Goal: Task Accomplishment & Management: Manage account settings

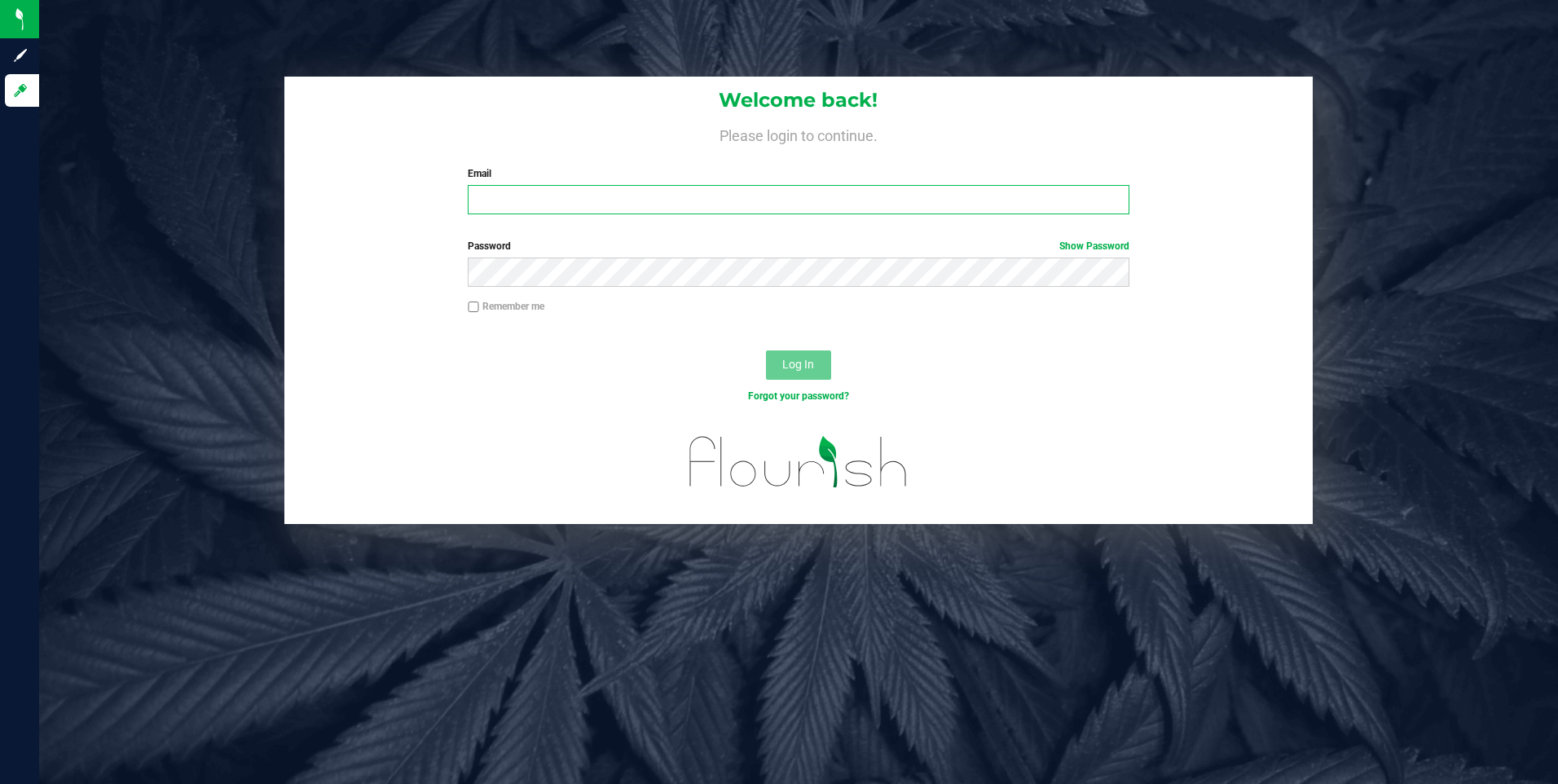
type input "[EMAIL_ADDRESS][DOMAIN_NAME]"
click at [500, 301] on label "Remember me" at bounding box center [506, 306] width 77 height 15
click at [480, 302] on input "Remember me" at bounding box center [473, 307] width 11 height 11
checkbox input "true"
click at [822, 369] on button "Log In" at bounding box center [799, 364] width 66 height 29
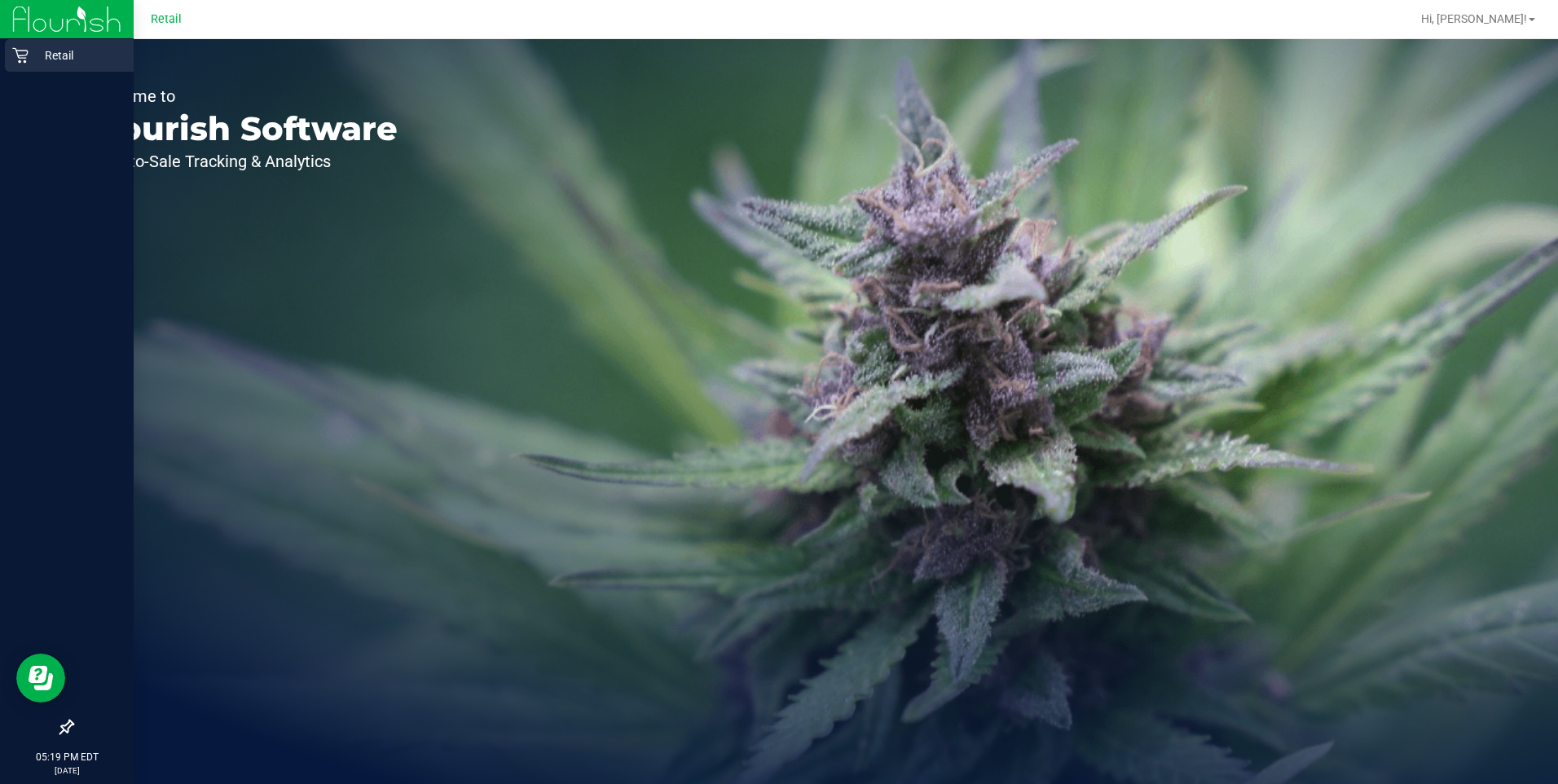
click at [21, 44] on div "Retail" at bounding box center [68, 55] width 128 height 33
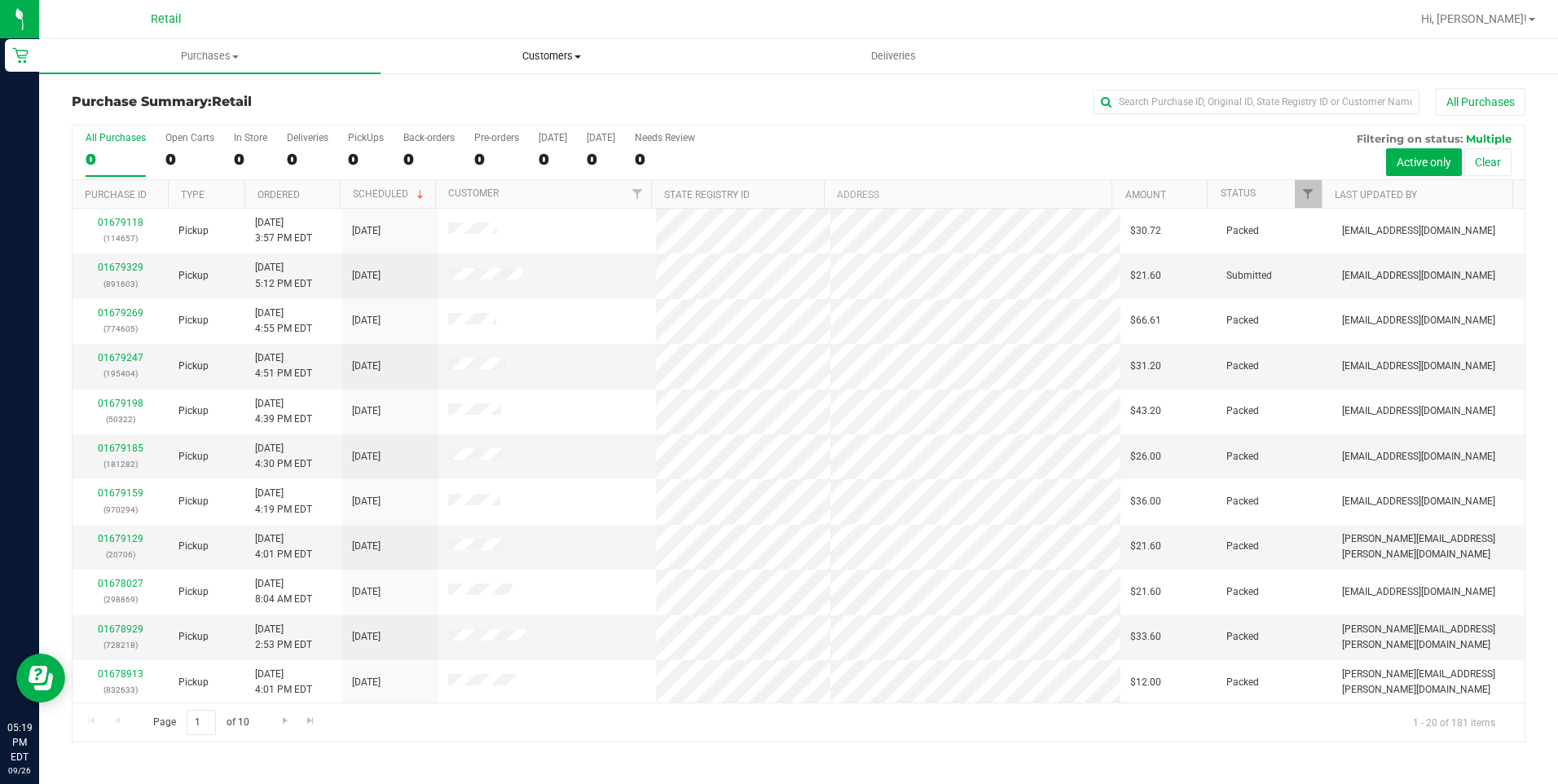
click at [537, 66] on uib-tab-heading "Customers All customers Add a new customer All physicians" at bounding box center [551, 56] width 340 height 33
click at [489, 97] on span "All customers" at bounding box center [438, 97] width 117 height 14
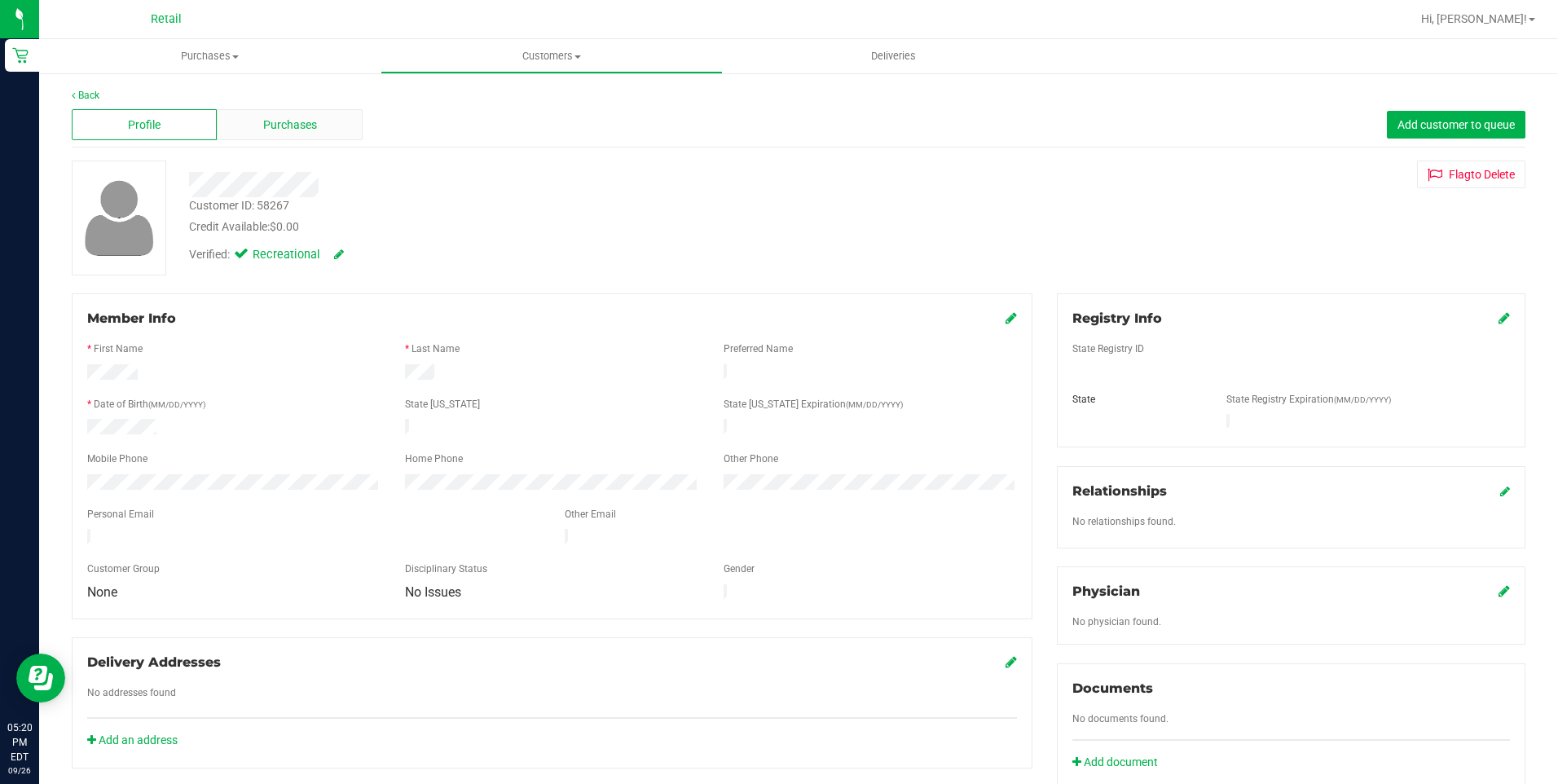
click at [290, 116] on span "Purchases" at bounding box center [289, 125] width 53 height 17
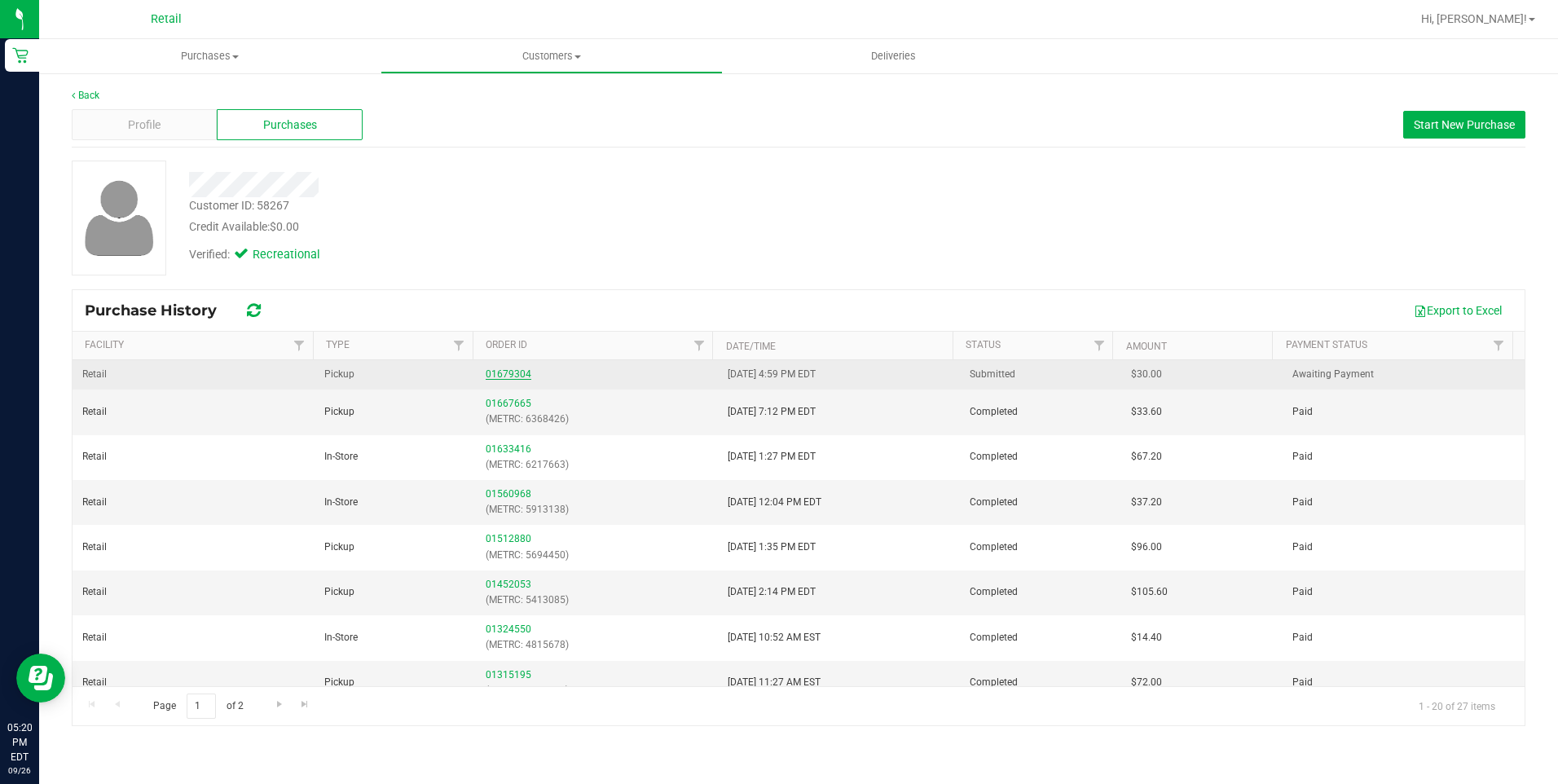
click at [514, 373] on link "01679304" at bounding box center [508, 374] width 46 height 11
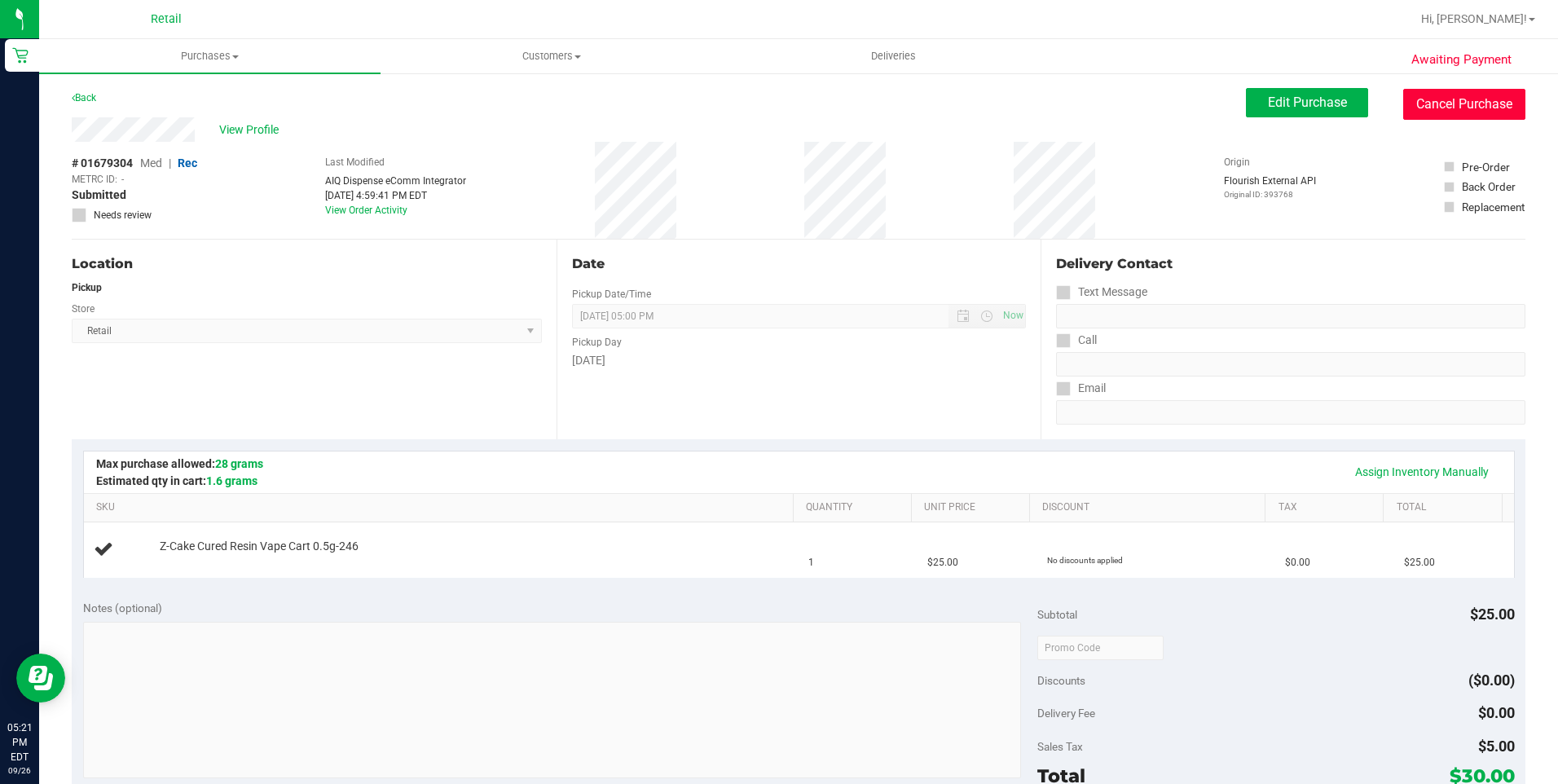
drag, startPoint x: 1490, startPoint y: 102, endPoint x: 855, endPoint y: 106, distance: 635.0
click at [1491, 101] on button "Cancel Purchase" at bounding box center [1464, 104] width 122 height 31
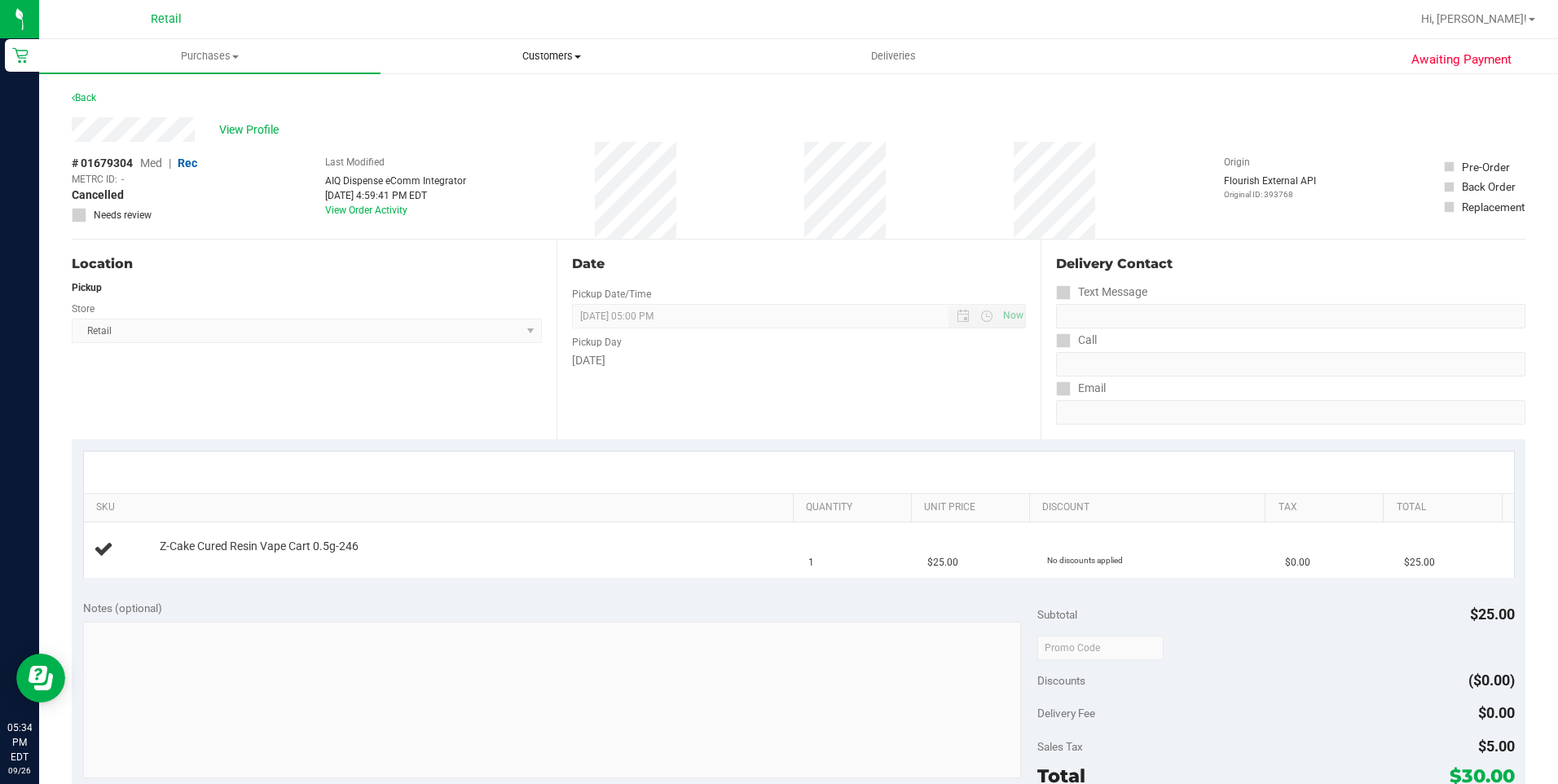
click at [515, 65] on uib-tab-heading "Customers All customers Add a new customer All physicians" at bounding box center [551, 56] width 340 height 33
click at [474, 97] on span "All customers" at bounding box center [438, 97] width 117 height 14
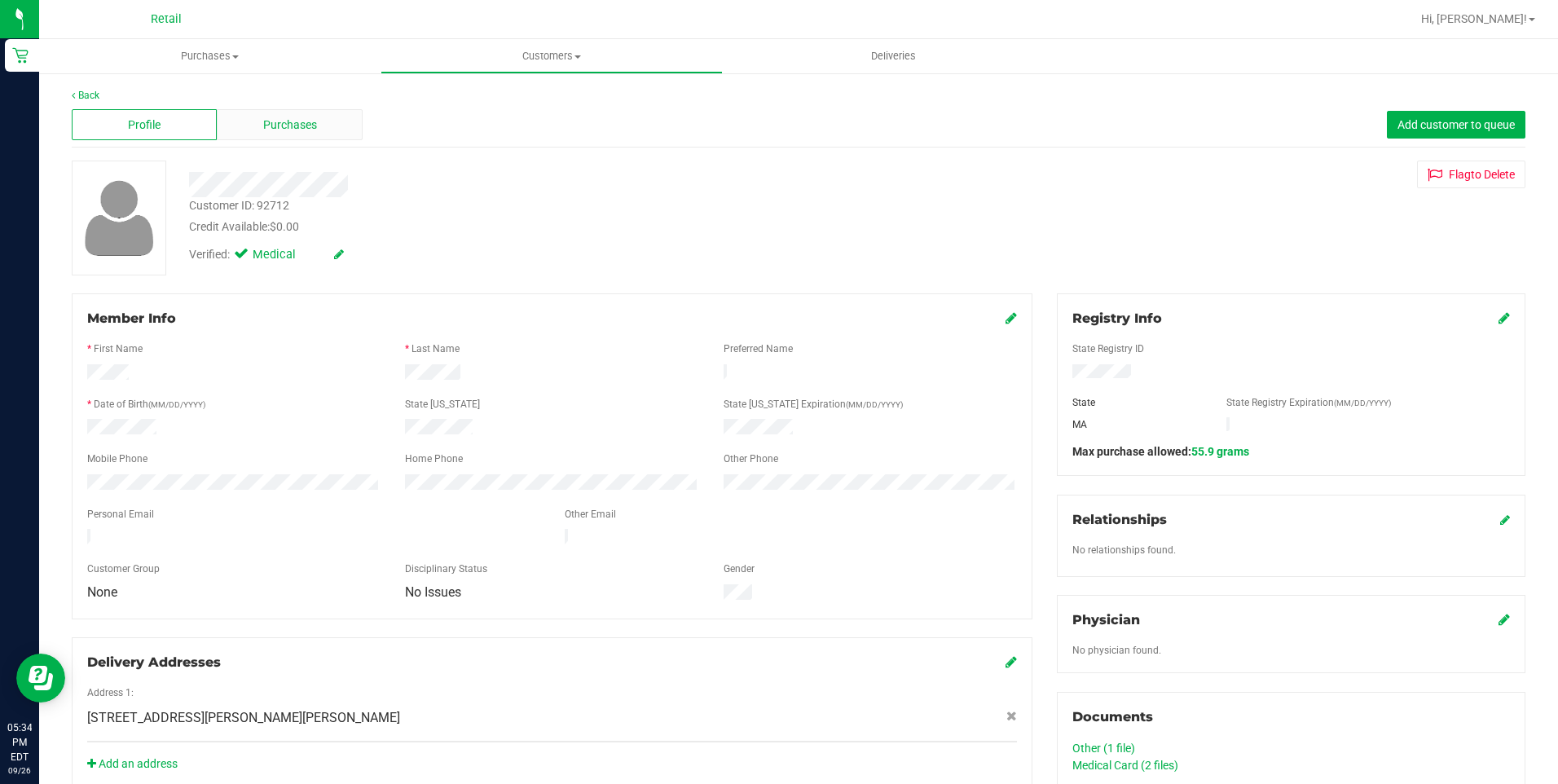
click at [269, 110] on div "Purchases" at bounding box center [289, 125] width 145 height 31
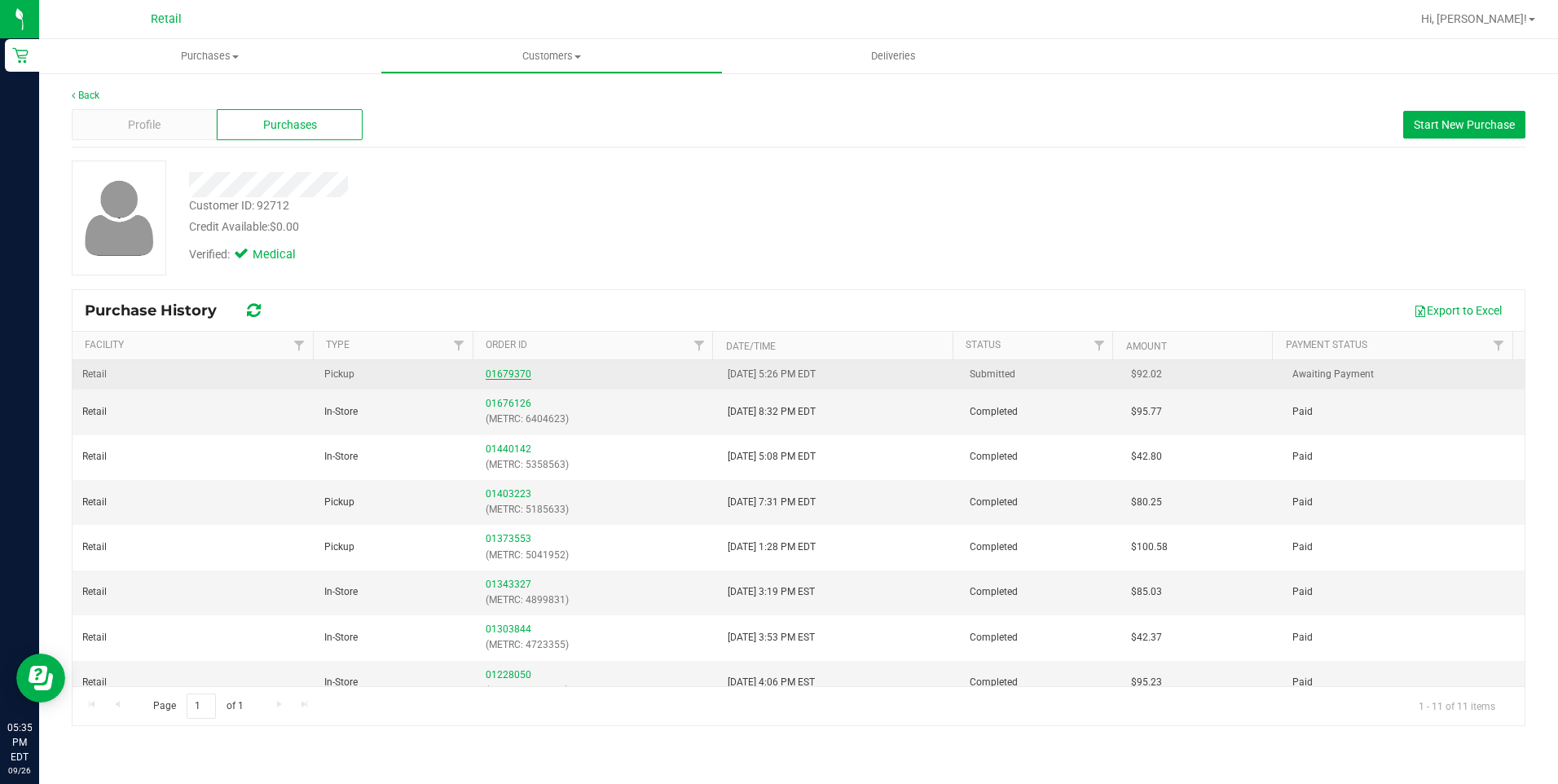
click at [500, 377] on link "01679370" at bounding box center [508, 374] width 46 height 11
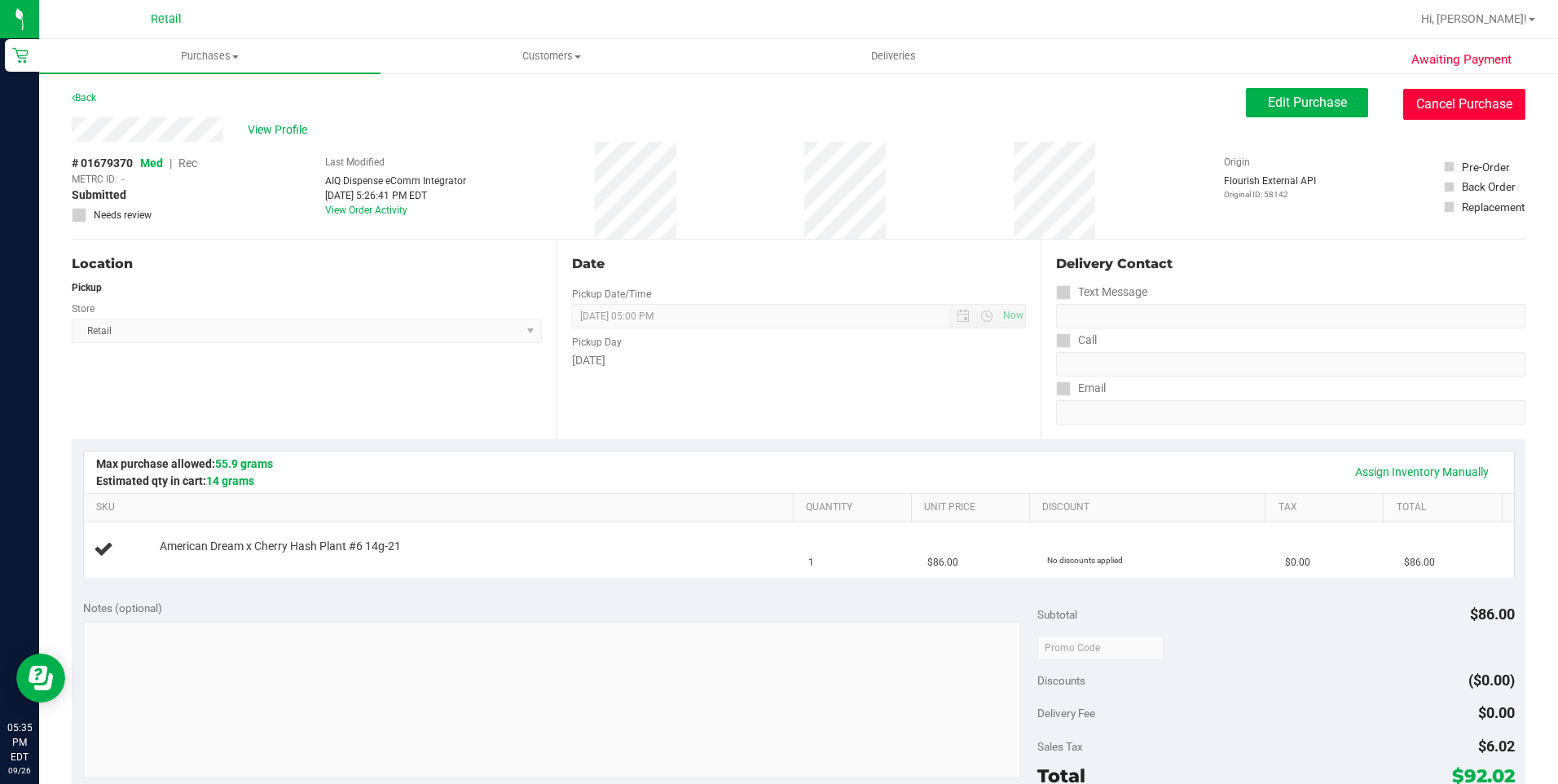
drag, startPoint x: 1469, startPoint y: 100, endPoint x: 863, endPoint y: 98, distance: 606.0
click at [1469, 100] on button "Cancel Purchase" at bounding box center [1464, 104] width 122 height 31
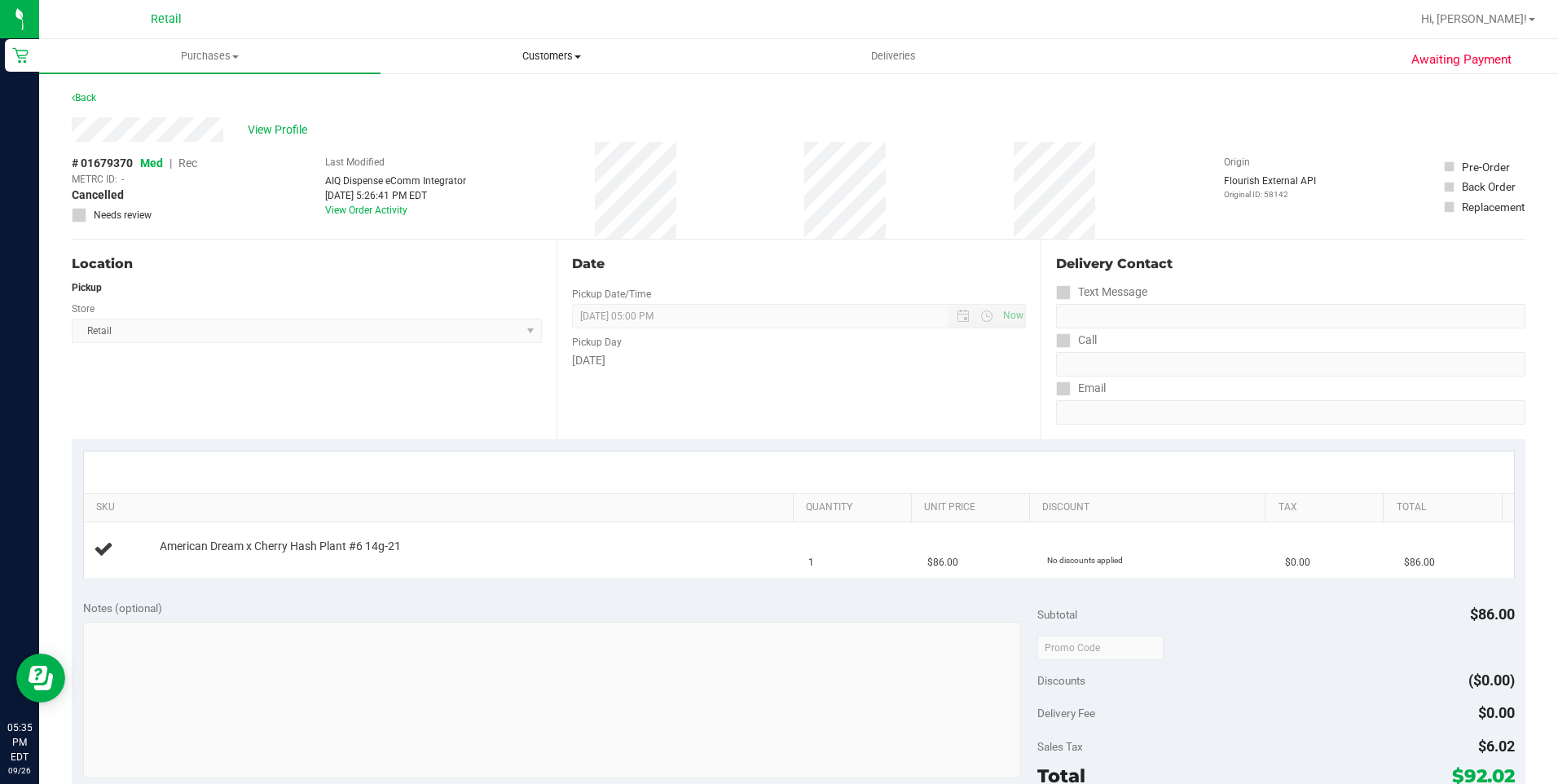
click at [532, 53] on span "Customers" at bounding box center [551, 56] width 340 height 15
click at [494, 97] on span "All customers" at bounding box center [438, 97] width 117 height 14
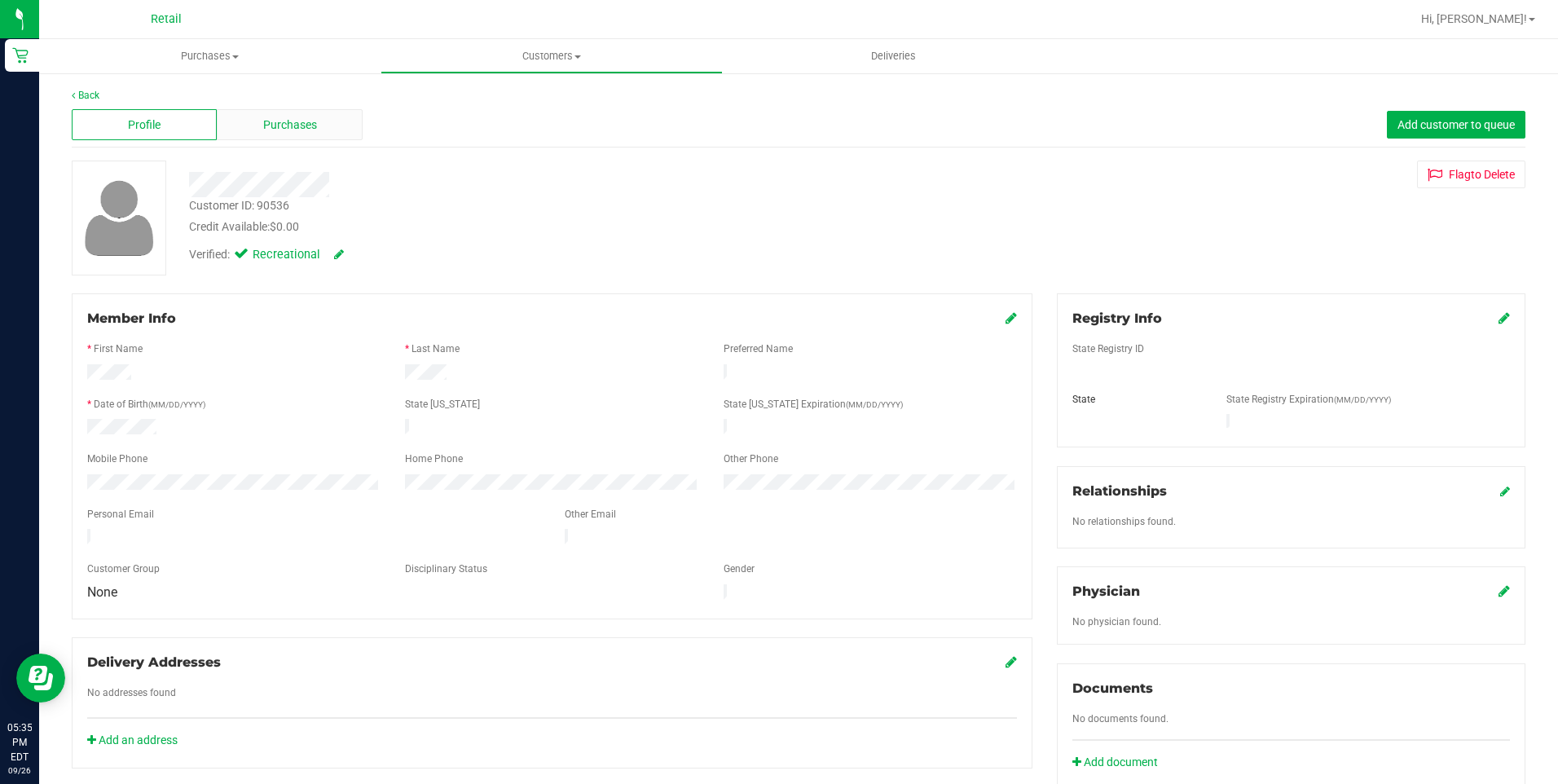
click at [263, 116] on span "Purchases" at bounding box center [289, 125] width 53 height 17
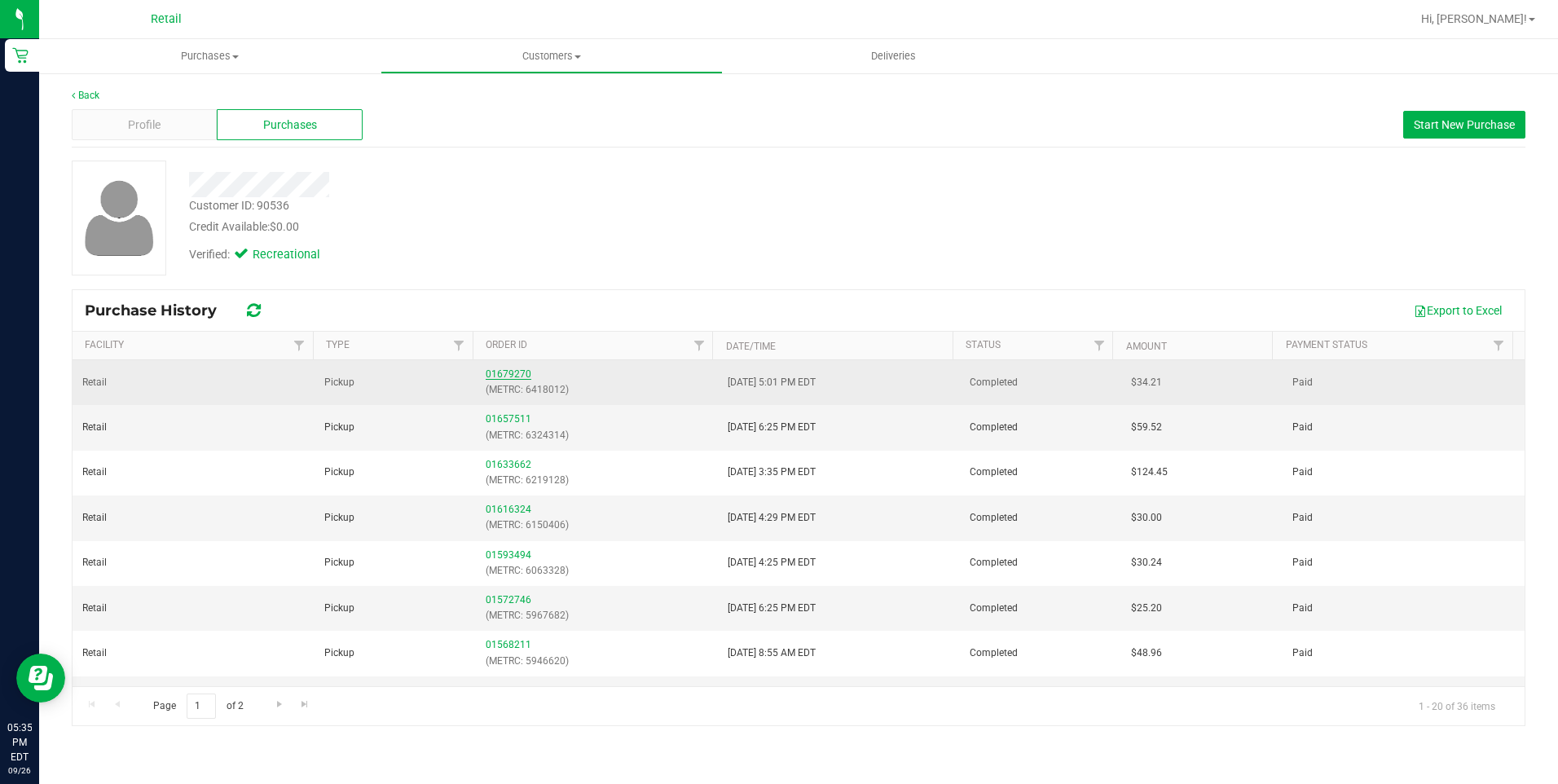
click at [487, 375] on link "01679270" at bounding box center [508, 374] width 46 height 11
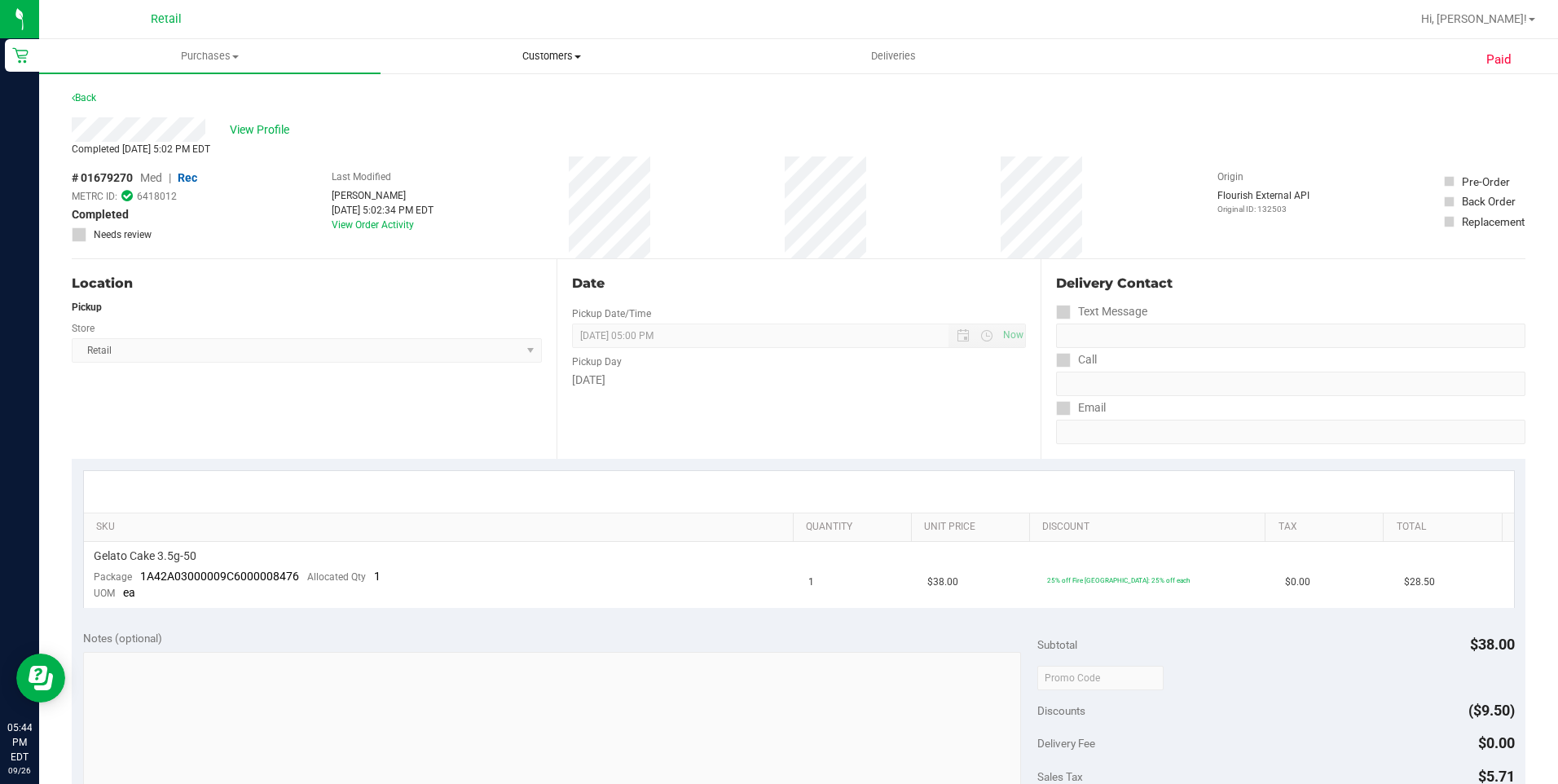
click at [573, 58] on span "Customers" at bounding box center [551, 56] width 340 height 15
click at [213, 46] on uib-tab-heading "Purchases Summary of purchases Fulfillment All purchases" at bounding box center [210, 56] width 340 height 33
click at [89, 122] on span "Fulfillment" at bounding box center [90, 117] width 101 height 14
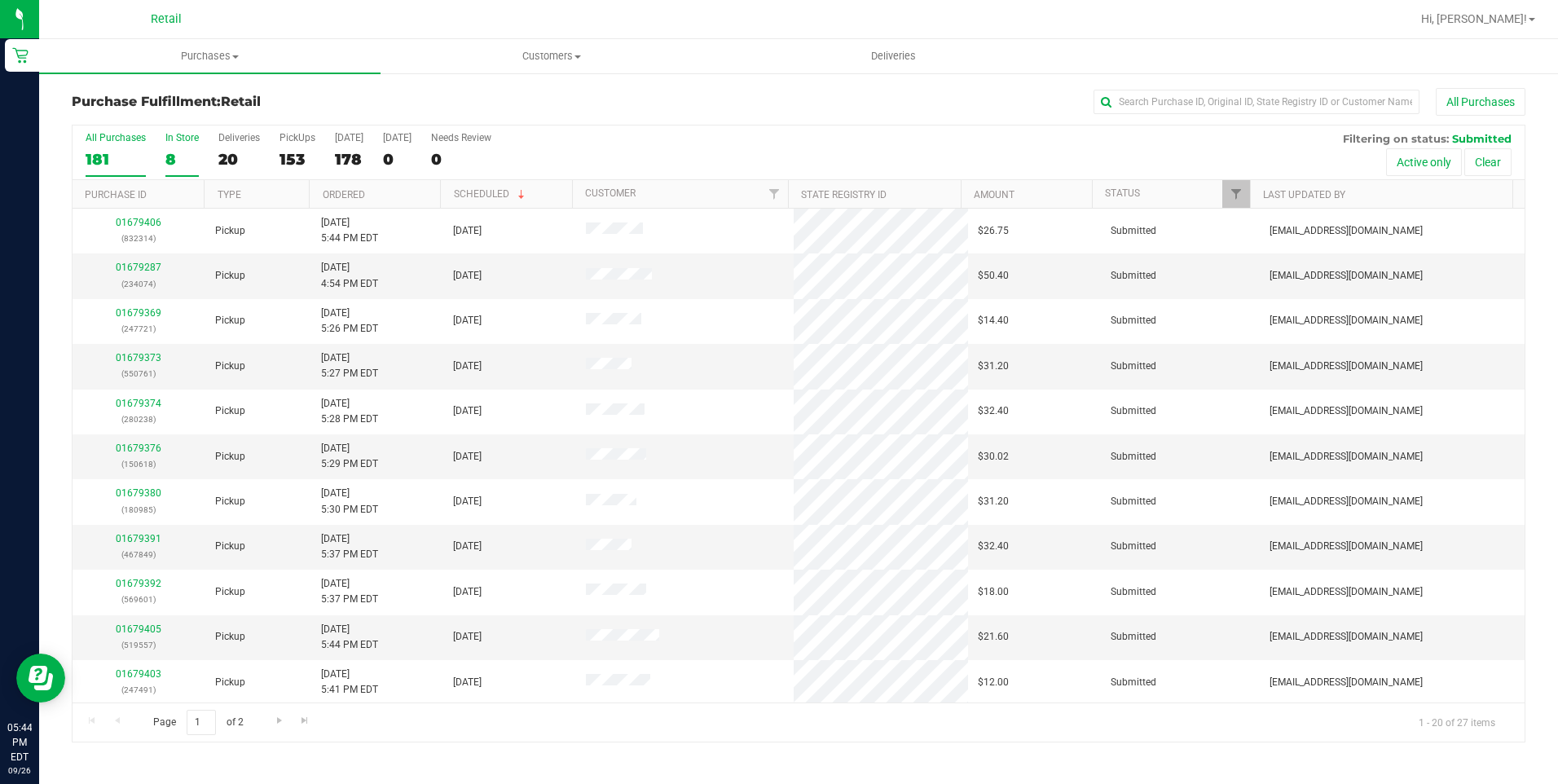
click at [181, 156] on div "8" at bounding box center [183, 159] width 34 height 19
click at [0, 0] on input "In Store 8" at bounding box center [0, 0] width 0 height 0
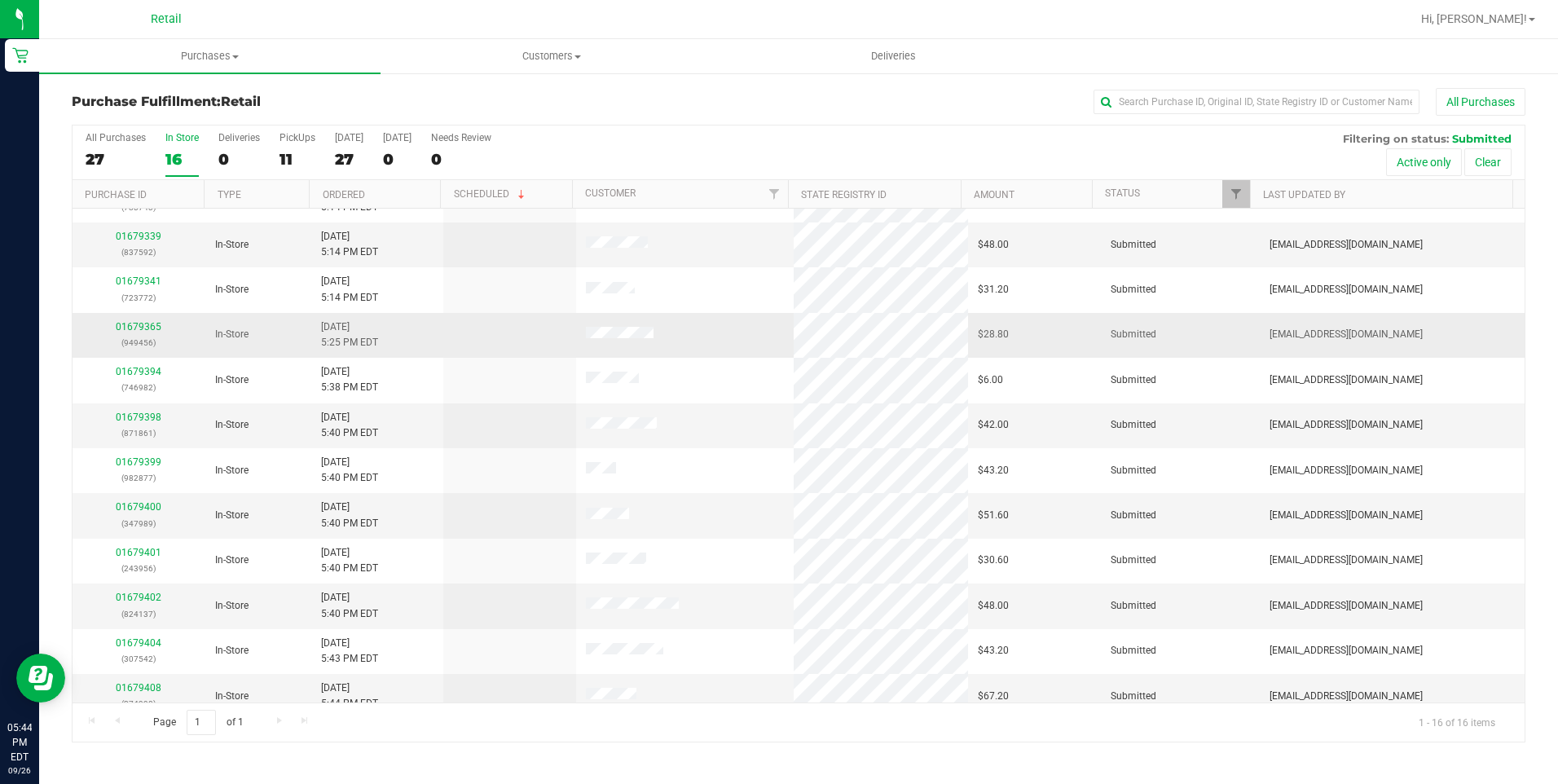
scroll to position [229, 0]
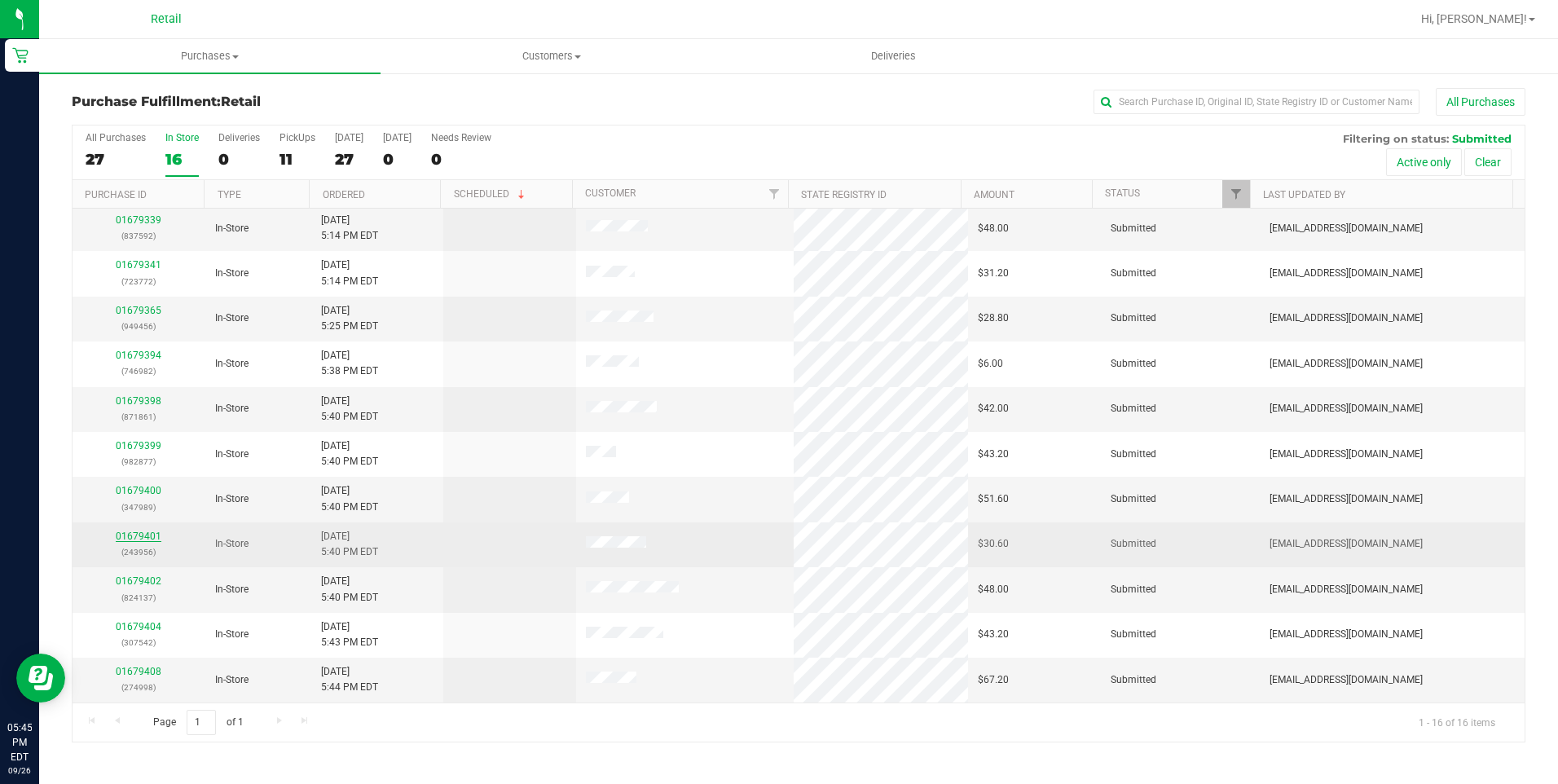
click at [128, 532] on link "01679401" at bounding box center [139, 536] width 46 height 11
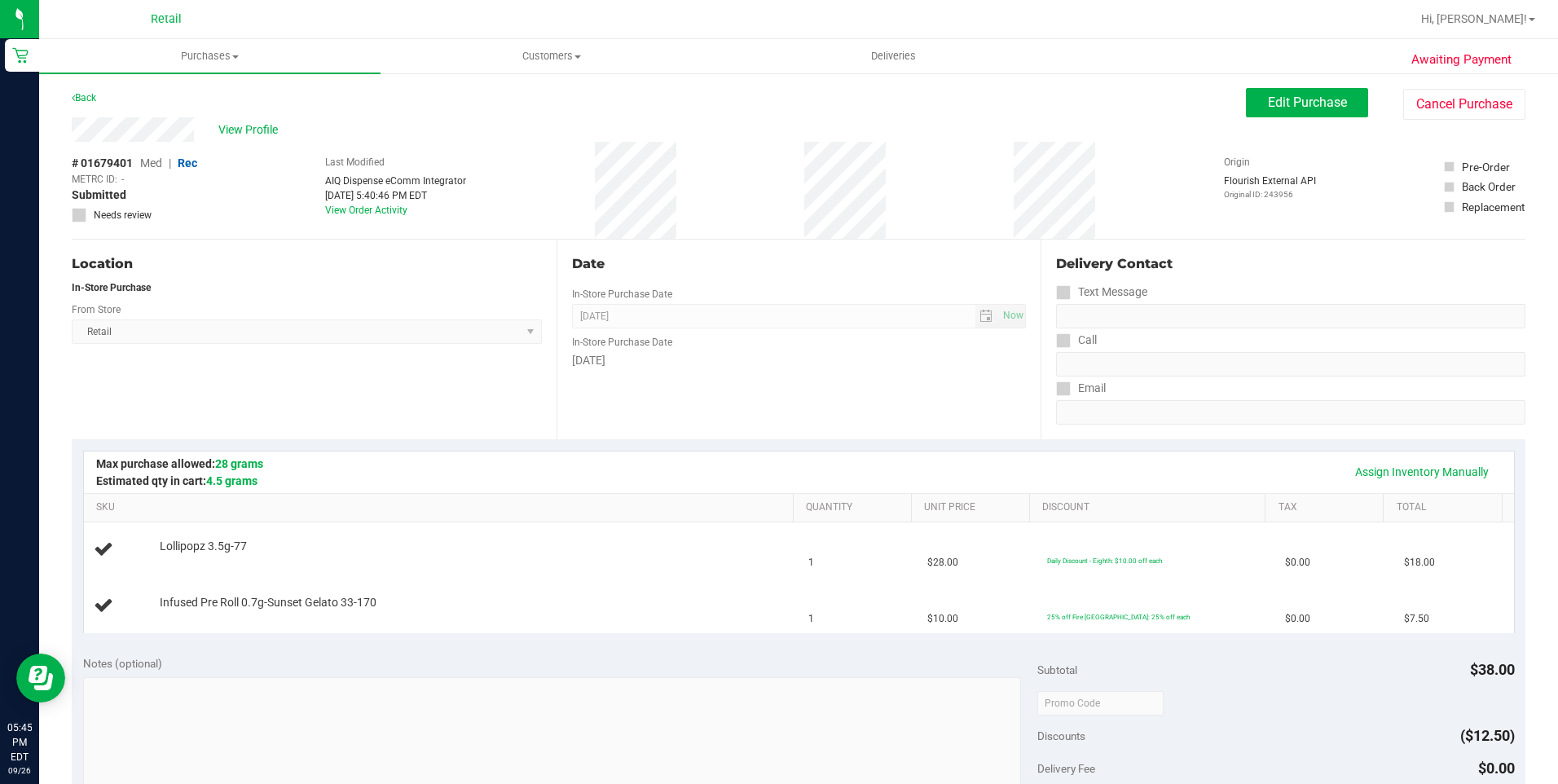
scroll to position [81, 0]
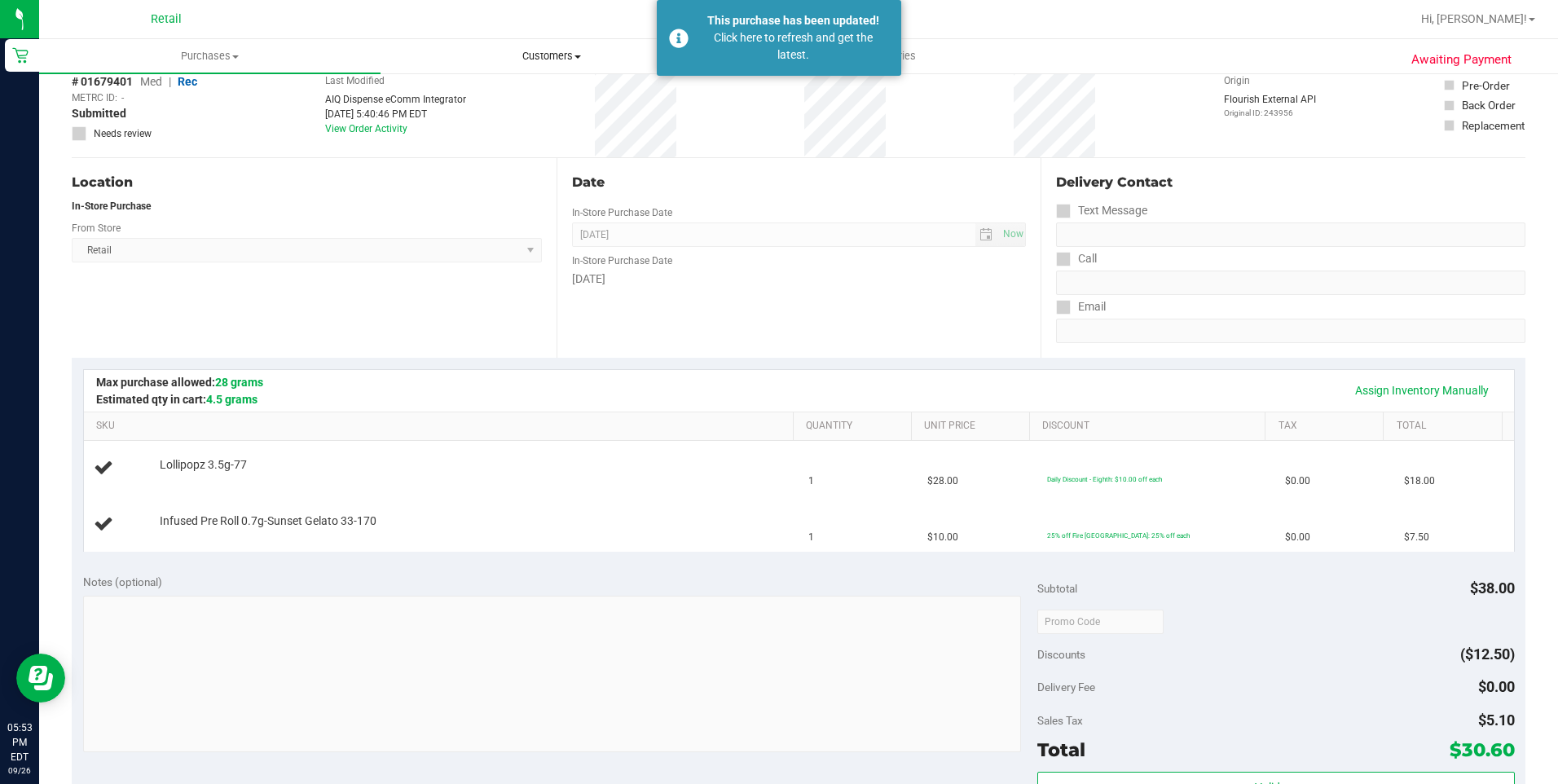
drag, startPoint x: 543, startPoint y: 50, endPoint x: 538, endPoint y: 65, distance: 15.8
click at [543, 50] on span "Customers" at bounding box center [551, 56] width 340 height 15
click at [483, 99] on span "All customers" at bounding box center [438, 97] width 117 height 14
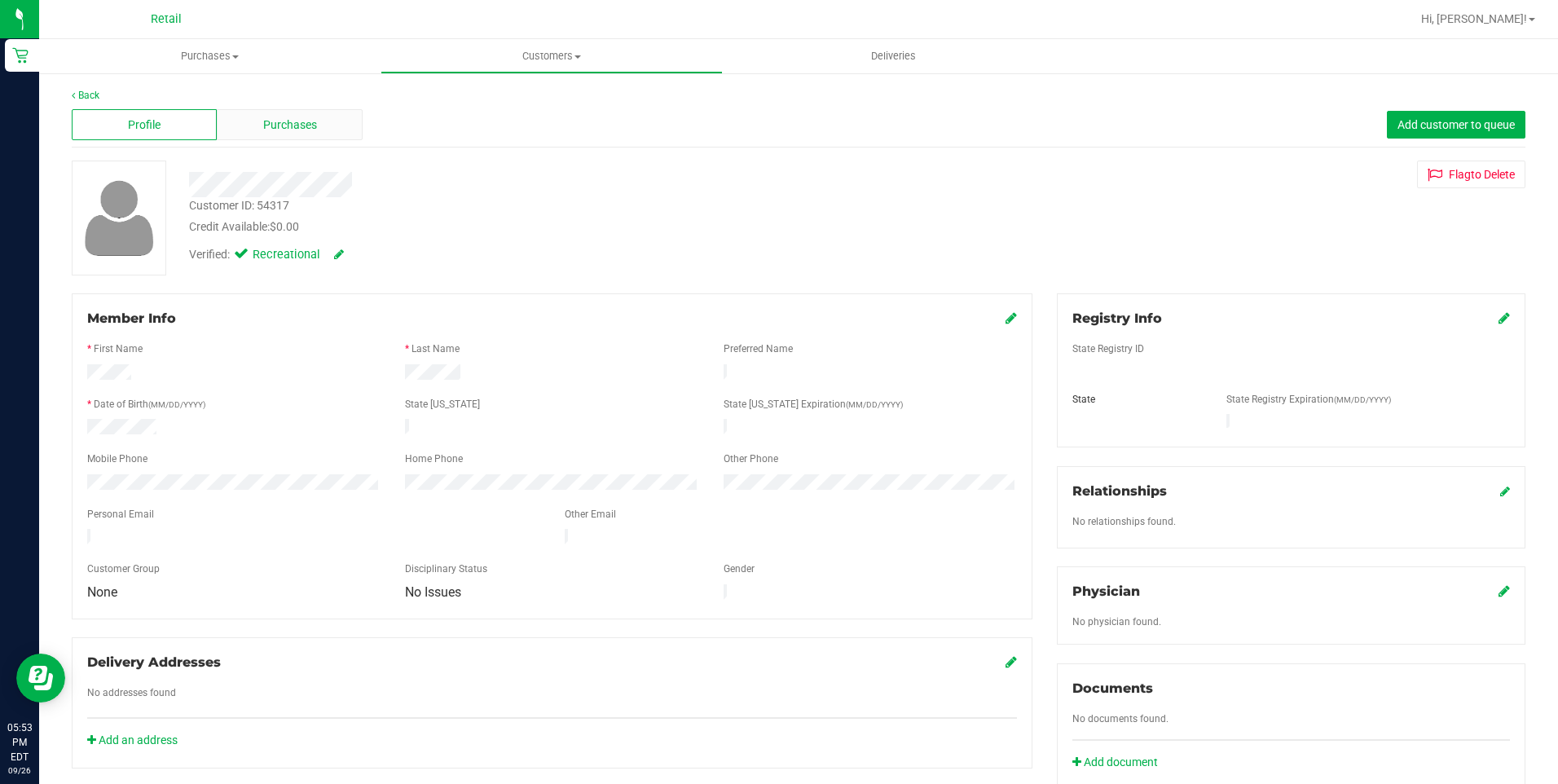
click at [295, 135] on div "Purchases" at bounding box center [289, 125] width 145 height 31
